Goal: Task Accomplishment & Management: Use online tool/utility

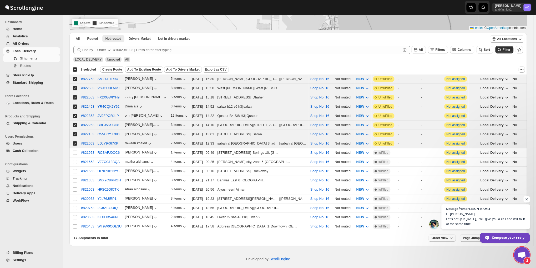
scroll to position [605, 0]
click at [21, 57] on span "Shipments" at bounding box center [28, 58] width 17 height 4
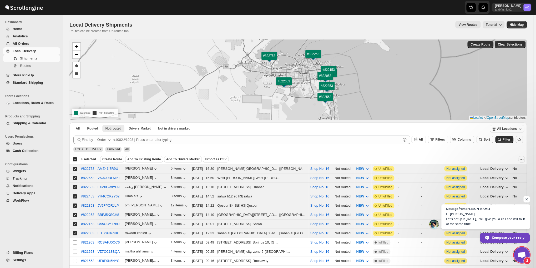
click at [75, 159] on div "Select all 17 shipments 8 selected" at bounding box center [84, 159] width 23 height 5
checkbox input "true"
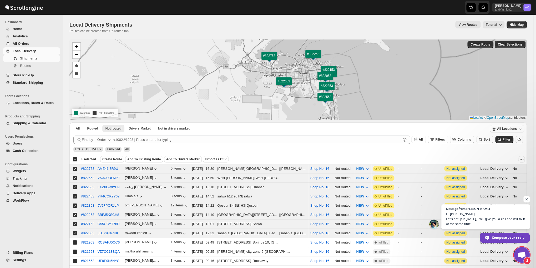
checkbox input "true"
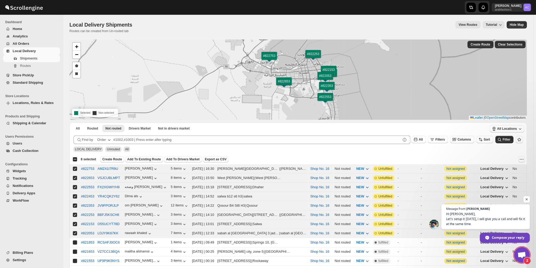
checkbox input "true"
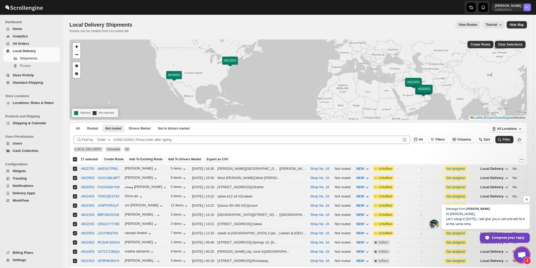
click at [75, 159] on div "Deselect all 17 shipments 17 selected" at bounding box center [85, 159] width 25 height 5
checkbox input "false"
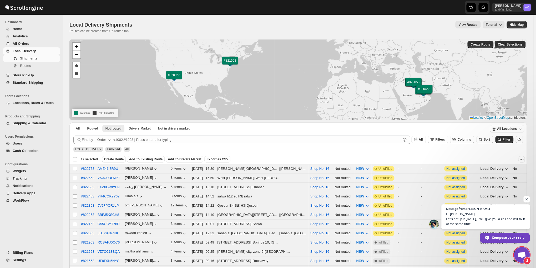
checkbox input "false"
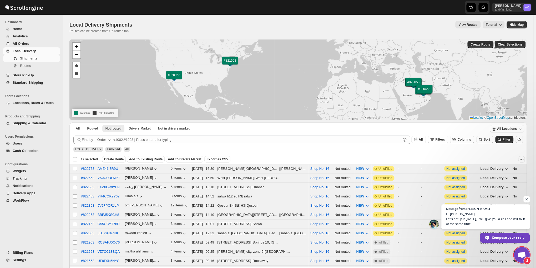
checkbox input "false"
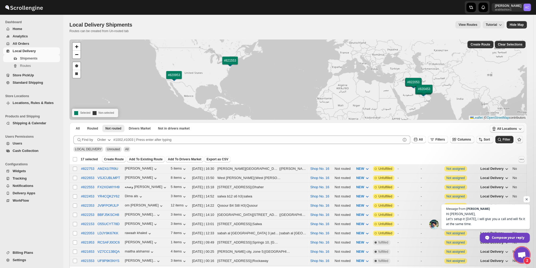
checkbox input "false"
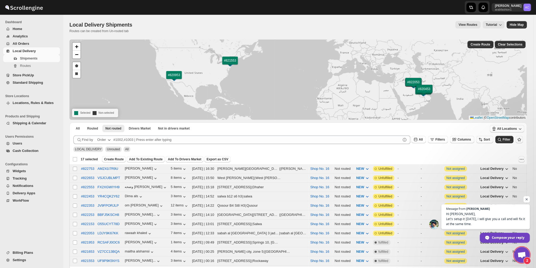
checkbox input "false"
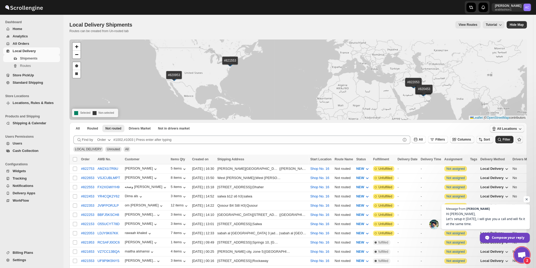
click at [75, 159] on input "Select all shipments" at bounding box center [75, 159] width 4 height 4
checkbox input "true"
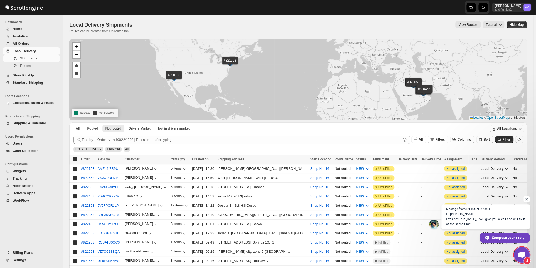
checkbox input "true"
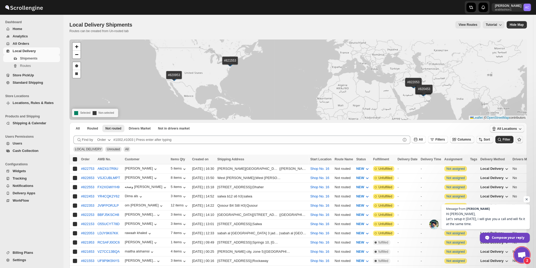
checkbox input "true"
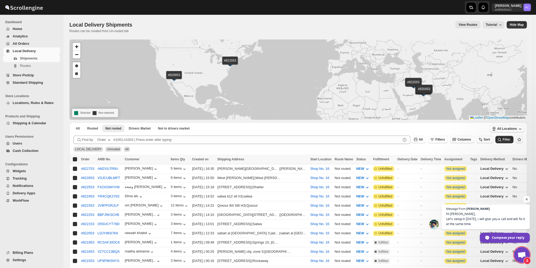
checkbox input "true"
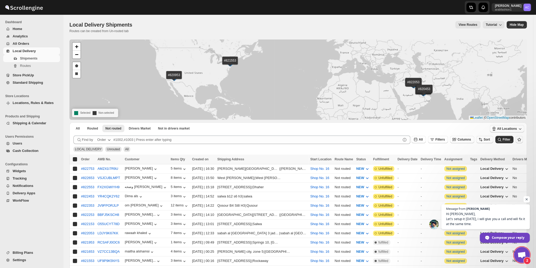
checkbox input "true"
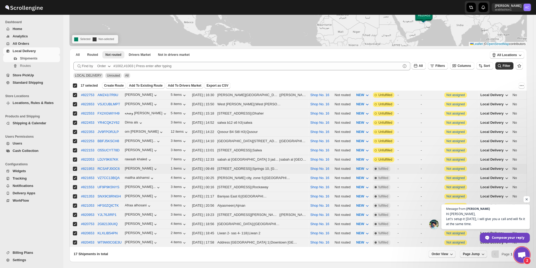
scroll to position [90, 0]
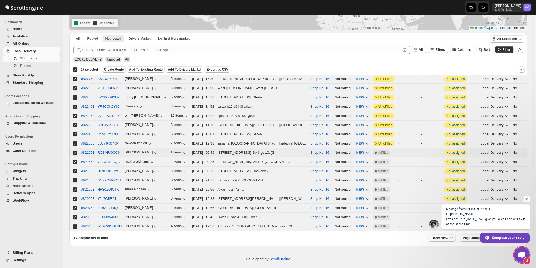
click at [74, 150] on input "Select shipment" at bounding box center [75, 152] width 4 height 4
checkbox input "false"
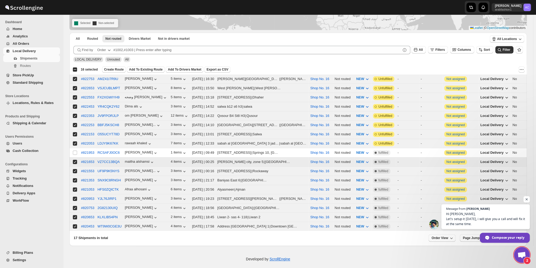
click at [75, 160] on input "Select shipment" at bounding box center [75, 162] width 4 height 4
checkbox input "false"
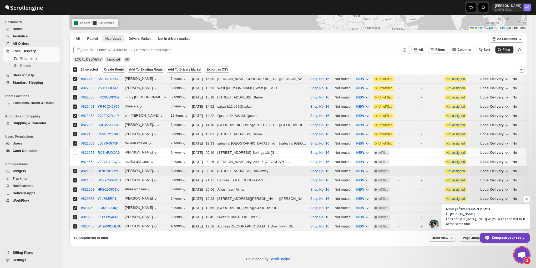
click at [74, 169] on input "Select shipment" at bounding box center [75, 171] width 4 height 4
checkbox input "false"
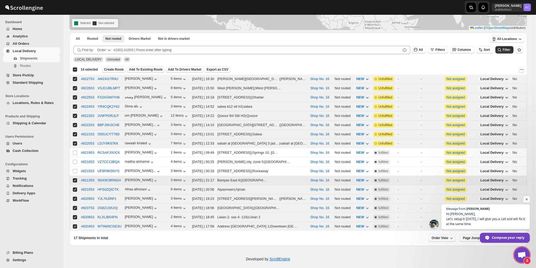
click at [74, 178] on input "Select shipment" at bounding box center [75, 180] width 4 height 4
checkbox input "false"
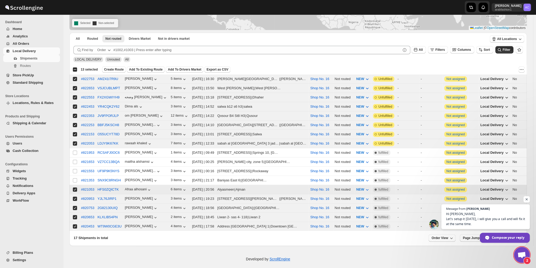
click at [75, 187] on input "Select shipment" at bounding box center [75, 189] width 4 height 4
checkbox input "false"
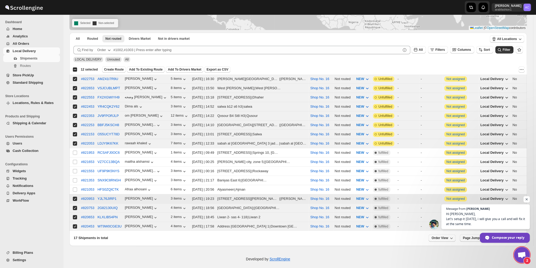
click at [76, 196] on input "Select shipment" at bounding box center [75, 198] width 4 height 4
checkbox input "false"
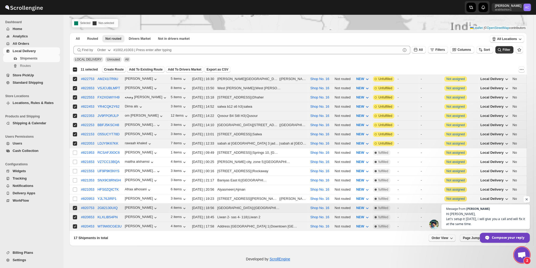
click at [75, 206] on input "Select shipment" at bounding box center [75, 208] width 4 height 4
checkbox input "false"
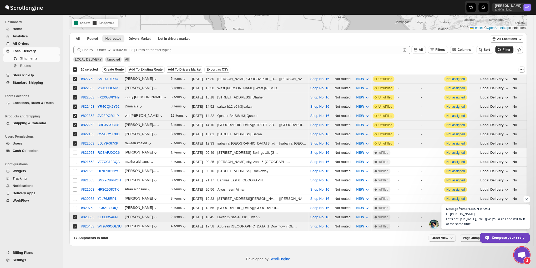
click at [75, 215] on input "Select shipment" at bounding box center [75, 217] width 4 height 4
checkbox input "false"
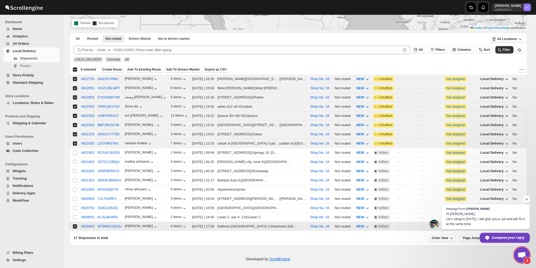
click at [75, 224] on input "Select shipment" at bounding box center [75, 226] width 4 height 4
checkbox input "false"
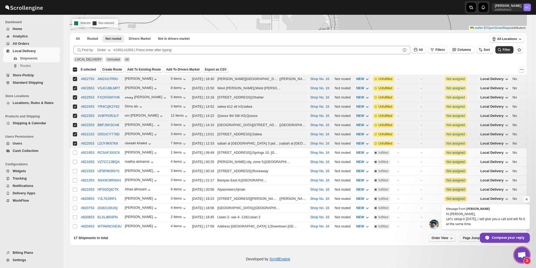
click at [109, 71] on span "Create Route" at bounding box center [112, 69] width 20 height 4
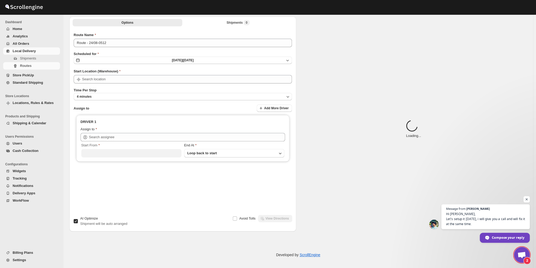
type input "Route - 24/08-0512"
type input "Shop No. 16"
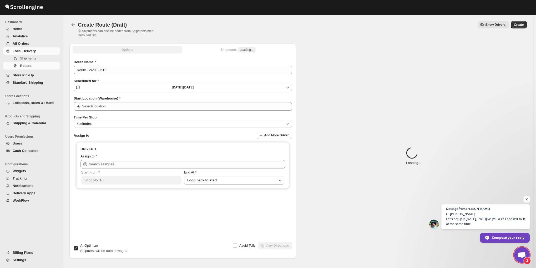
type input "Shop No. 16"
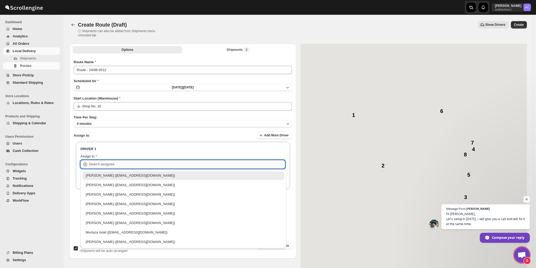
click at [122, 164] on input "text" at bounding box center [187, 164] width 196 height 8
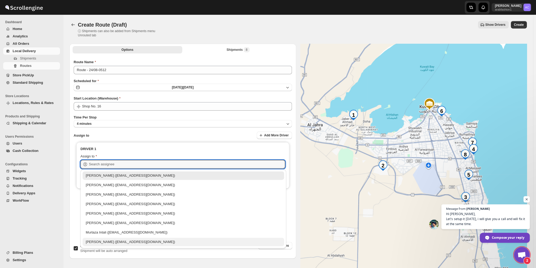
click at [100, 242] on div "[PERSON_NAME] ([EMAIL_ADDRESS][DOMAIN_NAME])" at bounding box center [183, 241] width 195 height 5
type input "[PERSON_NAME] ([EMAIL_ADDRESS][DOMAIN_NAME])"
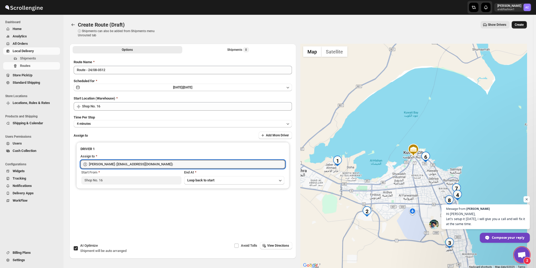
click at [520, 25] on span "Create" at bounding box center [518, 25] width 9 height 4
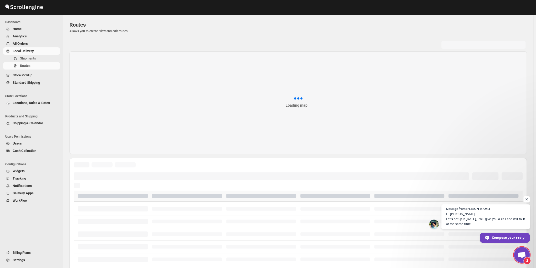
click at [20, 60] on span "Shipments" at bounding box center [28, 58] width 16 height 4
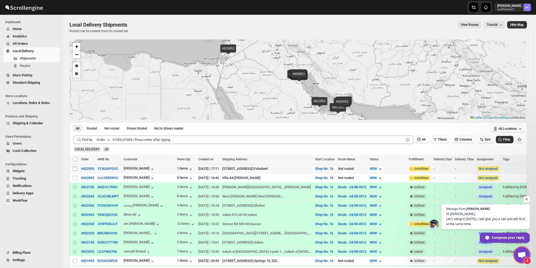
click at [73, 167] on input "Select shipment" at bounding box center [75, 168] width 4 height 4
checkbox input "true"
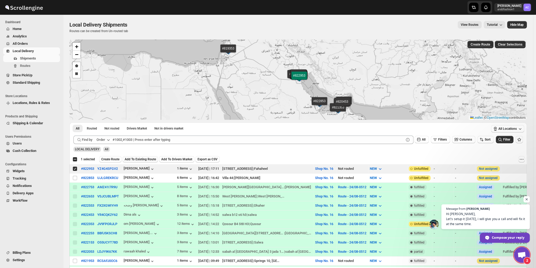
click at [132, 159] on span "Add To Existing Route" at bounding box center [140, 159] width 31 height 4
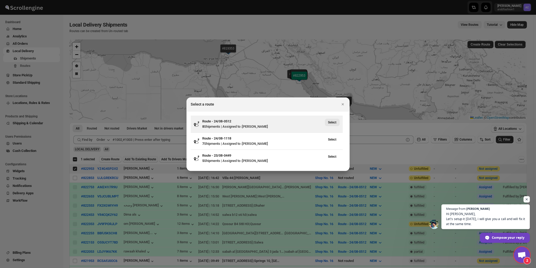
click at [330, 124] on span "Select" at bounding box center [332, 122] width 8 height 4
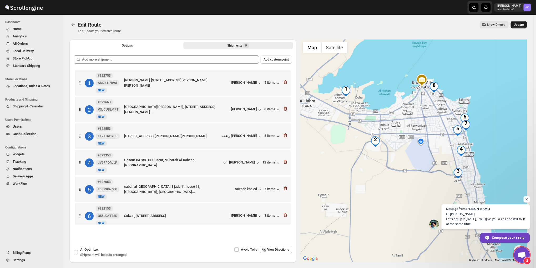
click at [523, 24] on span "Update" at bounding box center [518, 25] width 10 height 4
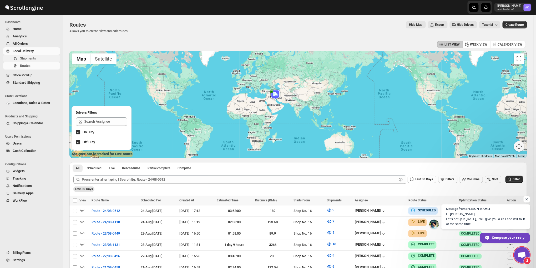
click at [24, 59] on span "Shipments" at bounding box center [28, 58] width 16 height 4
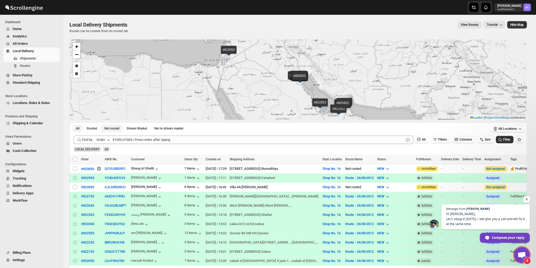
click at [113, 129] on span "Not routed" at bounding box center [111, 128] width 15 height 4
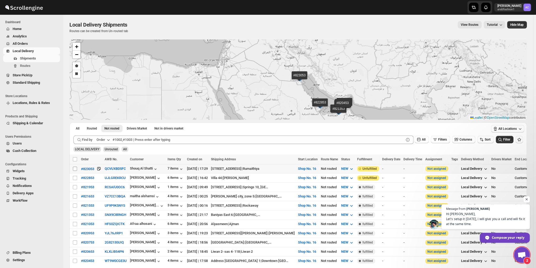
click at [76, 166] on input "Select shipment" at bounding box center [75, 168] width 4 height 4
checkbox input "true"
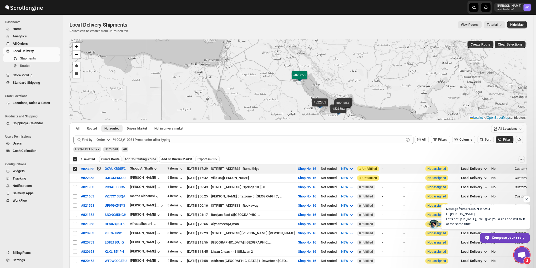
click at [129, 159] on span "Add To Existing Route" at bounding box center [140, 159] width 31 height 4
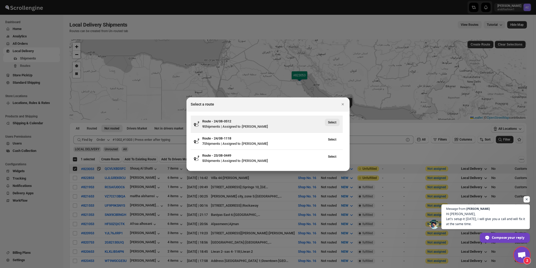
click at [332, 123] on span "Select" at bounding box center [332, 122] width 8 height 4
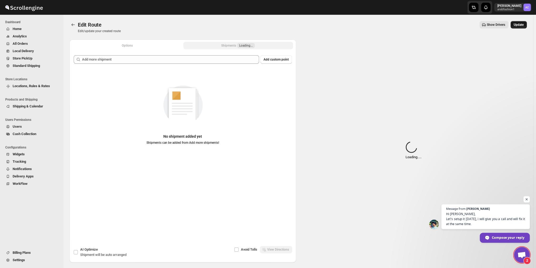
click at [518, 27] on button "Update" at bounding box center [518, 24] width 16 height 7
